Goal: Task Accomplishment & Management: Use online tool/utility

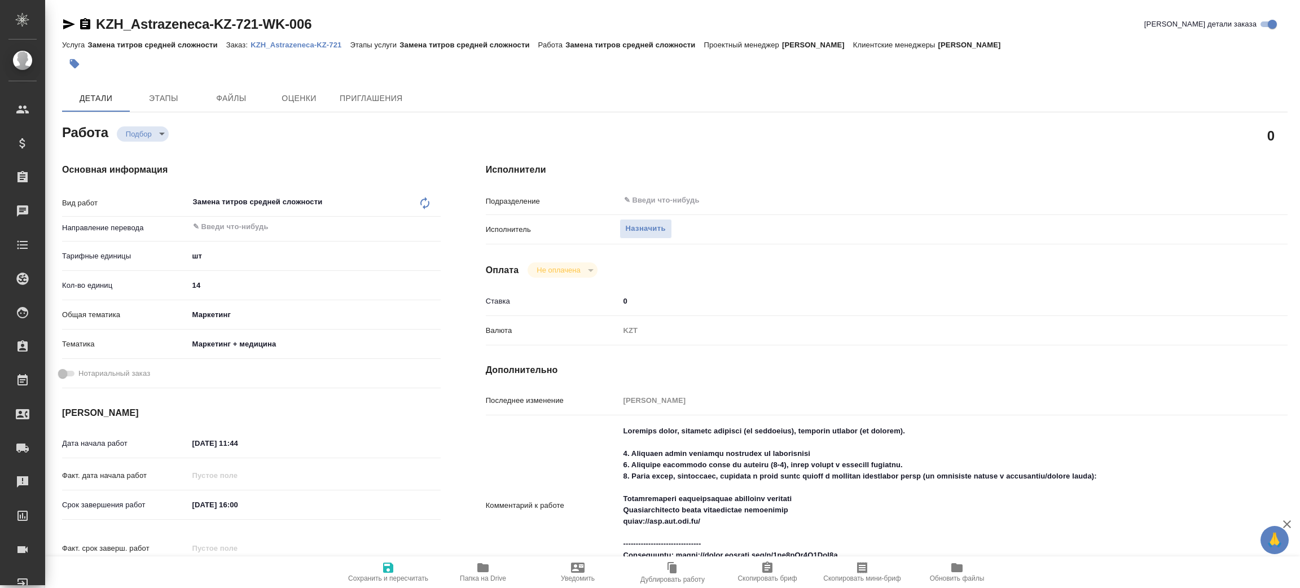
type textarea "x"
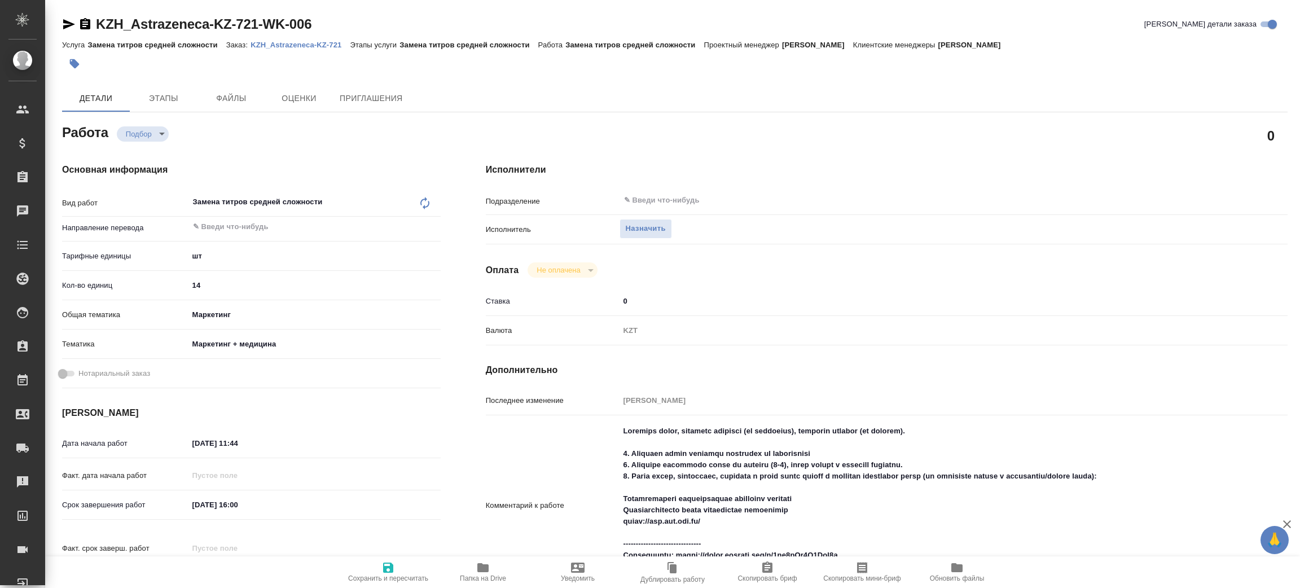
type textarea "x"
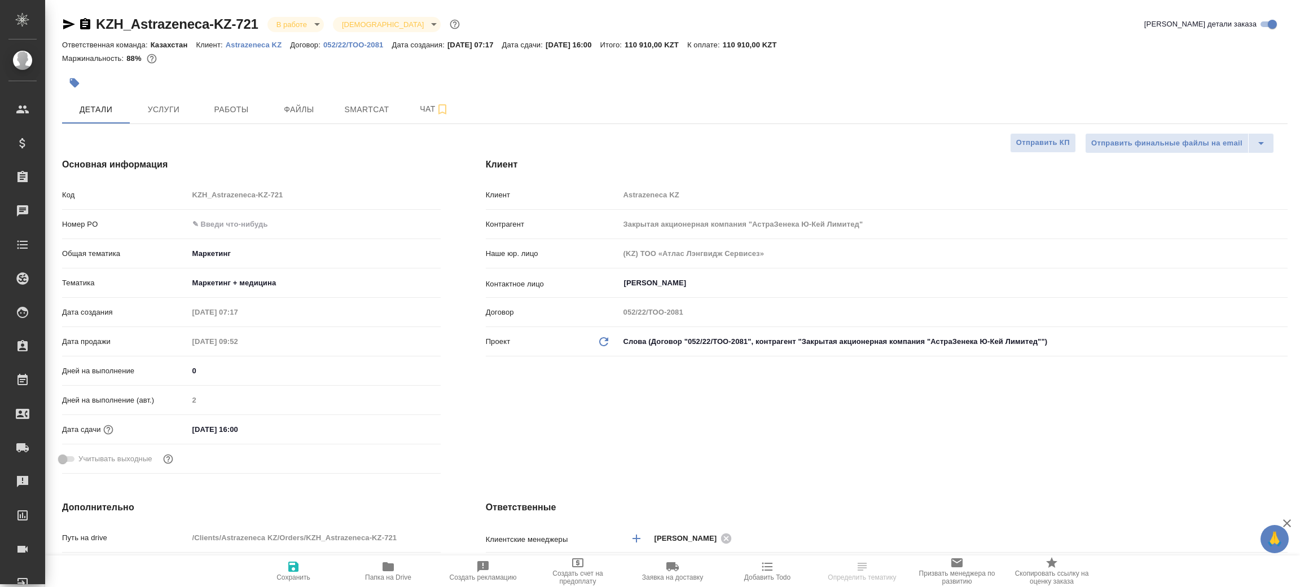
select select "RU"
type textarea "x"
